Goal: Task Accomplishment & Management: Use online tool/utility

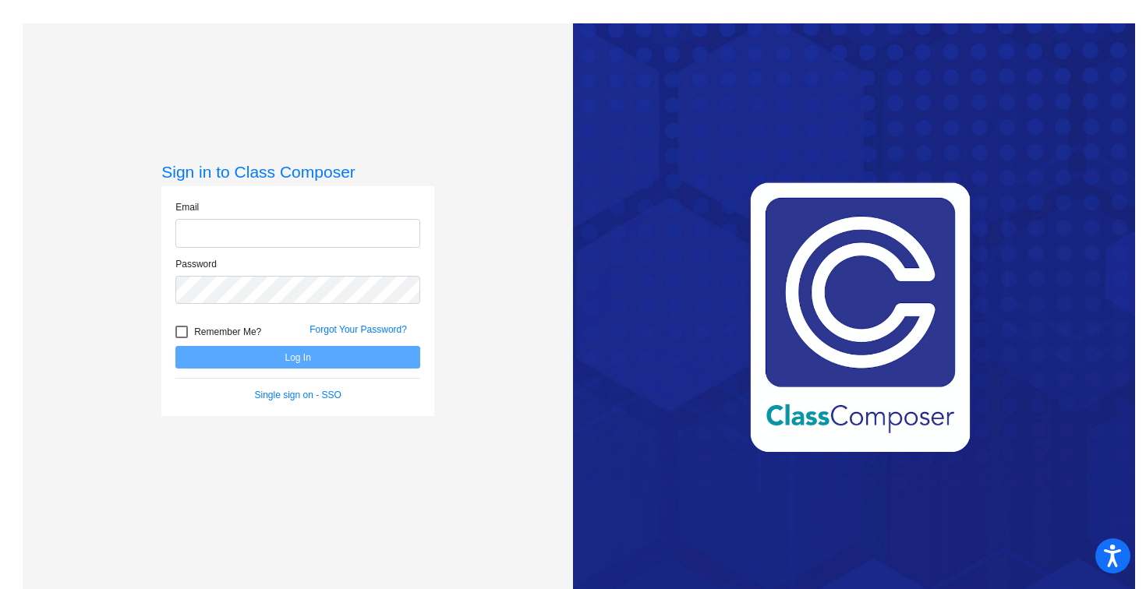
type input "[PERSON_NAME][EMAIL_ADDRESS][PERSON_NAME][DOMAIN_NAME]"
click at [278, 365] on button "Log In" at bounding box center [297, 357] width 245 height 23
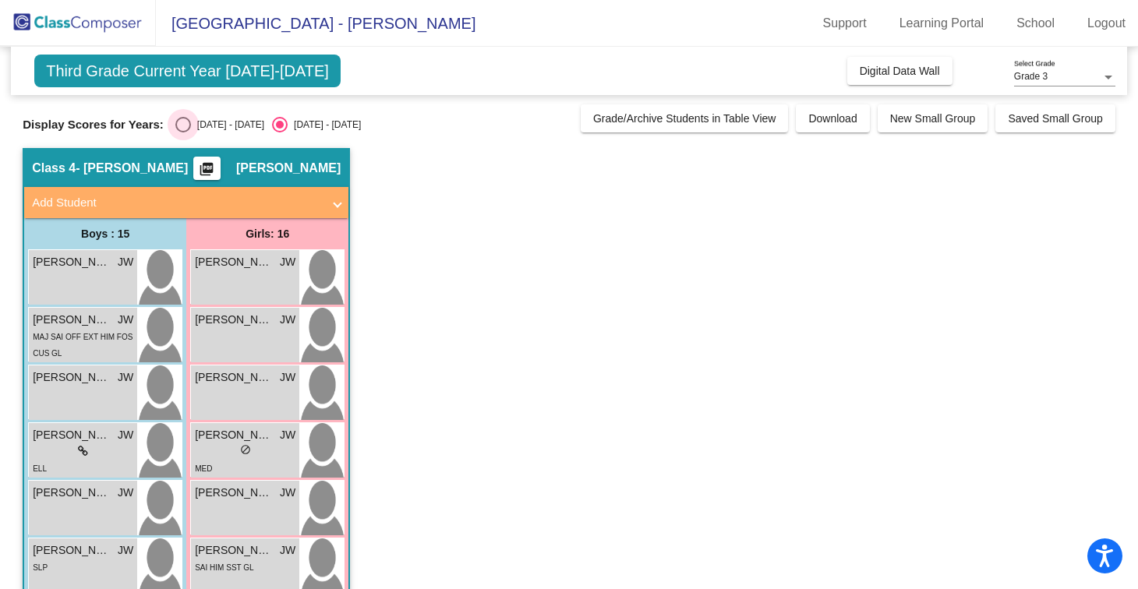
click at [187, 127] on div "Select an option" at bounding box center [183, 125] width 16 height 16
click at [183, 133] on input "[DATE] - [DATE]" at bounding box center [182, 133] width 1 height 1
radio input "true"
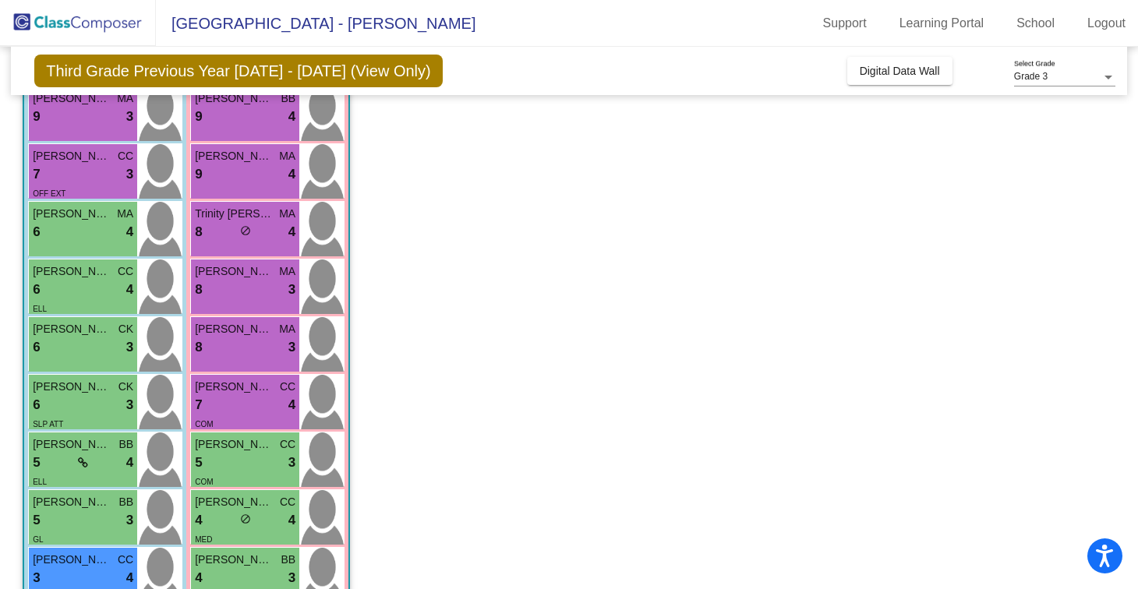
scroll to position [107, 0]
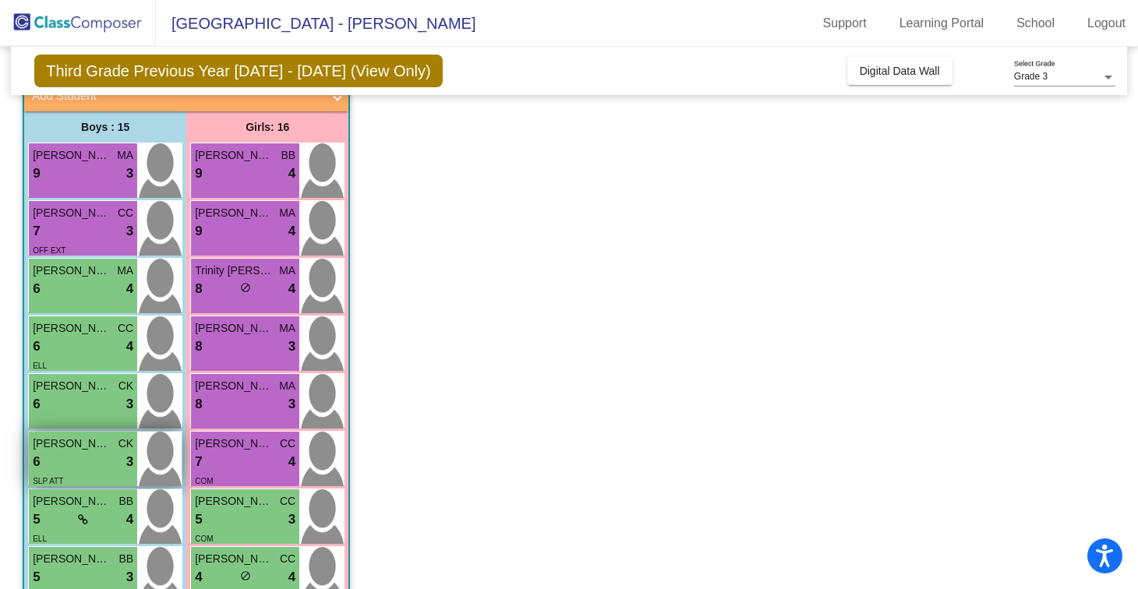
click at [165, 456] on img at bounding box center [159, 459] width 44 height 55
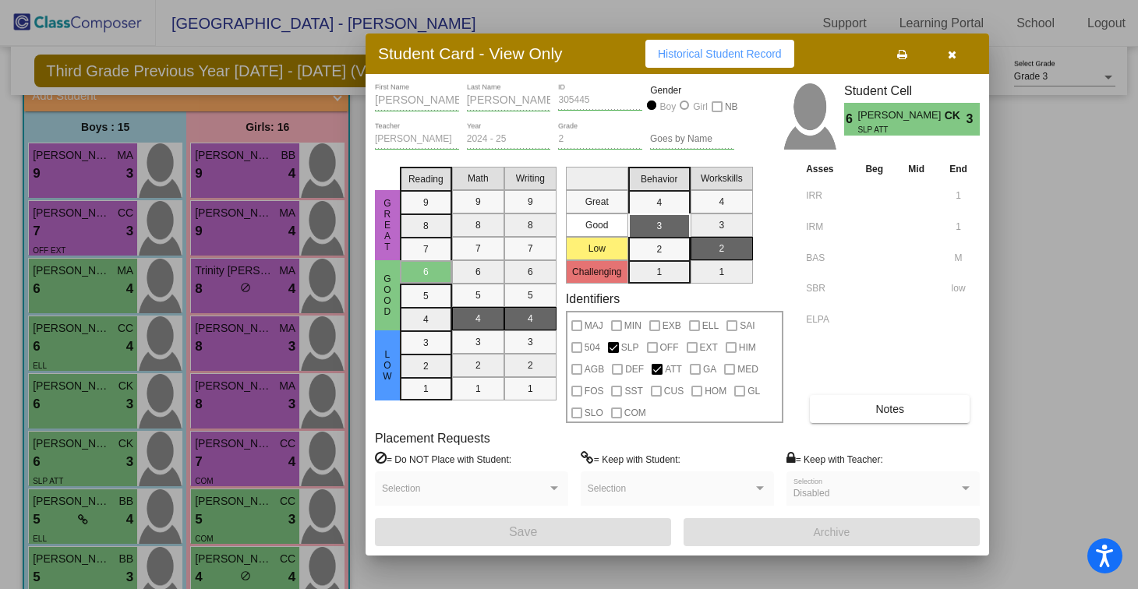
click at [954, 49] on icon "button" at bounding box center [952, 54] width 9 height 11
